Goal: Task Accomplishment & Management: Use online tool/utility

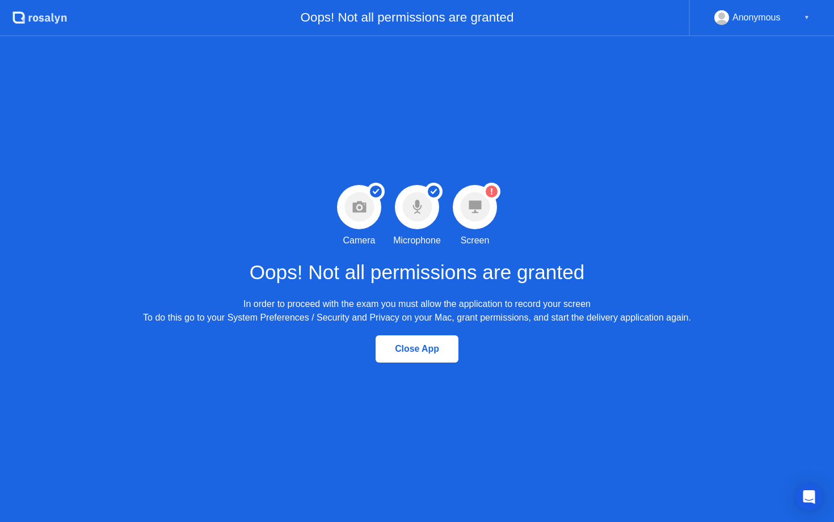
click at [401, 349] on div "Close App" at bounding box center [417, 349] width 76 height 10
click at [416, 347] on div "Close App" at bounding box center [417, 349] width 76 height 10
click at [415, 346] on div "Close App" at bounding box center [417, 349] width 76 height 10
click at [410, 350] on div "Close App" at bounding box center [417, 349] width 76 height 10
click at [410, 352] on div "Close App" at bounding box center [417, 349] width 76 height 10
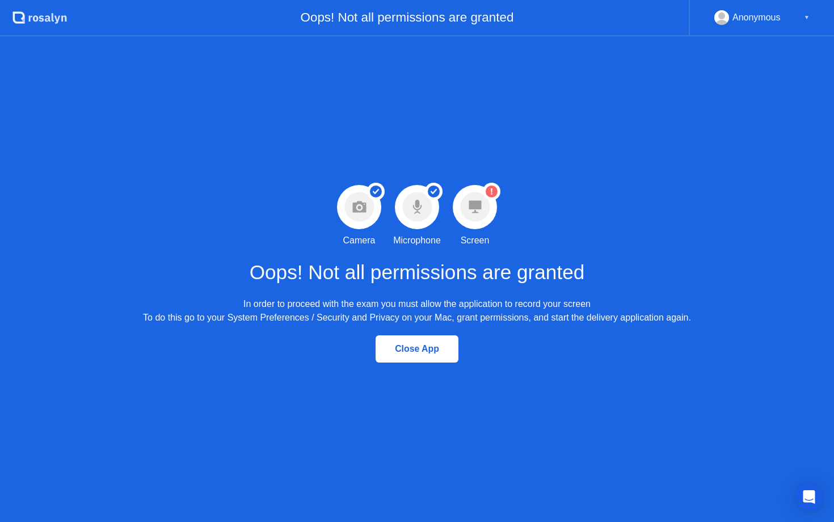
click at [410, 352] on div "Close App" at bounding box center [417, 349] width 76 height 10
